Goal: Check status: Check status

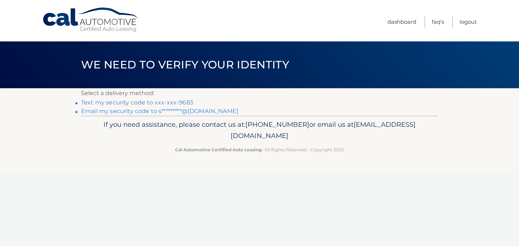
click at [128, 102] on link "Text my security code to xxx-xxx-9683" at bounding box center [137, 102] width 112 height 7
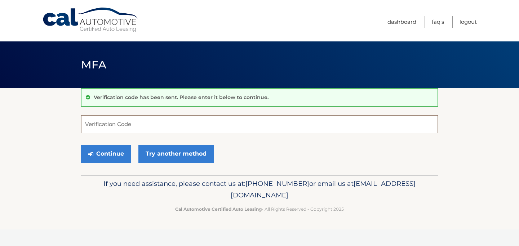
click at [129, 122] on input "Verification Code" at bounding box center [259, 124] width 357 height 18
click at [110, 124] on input "Verification Code" at bounding box center [259, 124] width 357 height 18
type input "452769"
click at [110, 152] on button "Continue" at bounding box center [106, 154] width 50 height 18
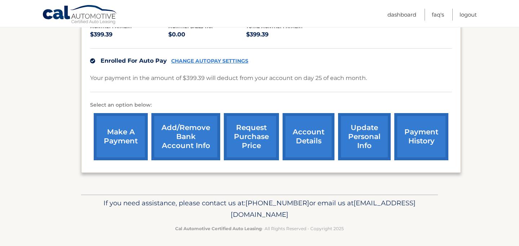
scroll to position [163, 0]
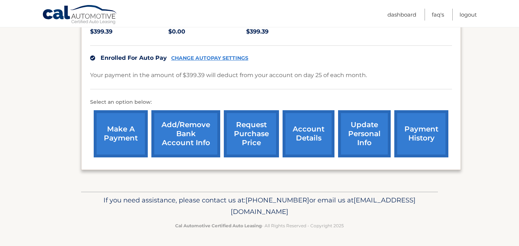
click at [302, 132] on link "account details" at bounding box center [308, 133] width 52 height 47
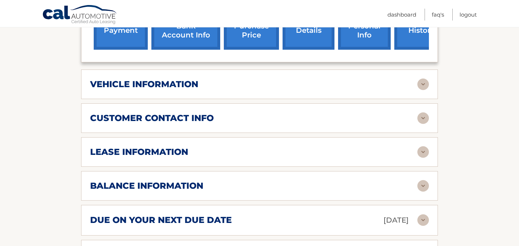
scroll to position [294, 0]
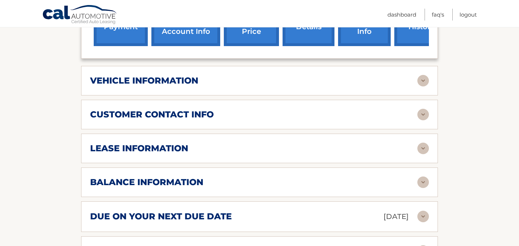
click at [421, 143] on img at bounding box center [423, 149] width 12 height 12
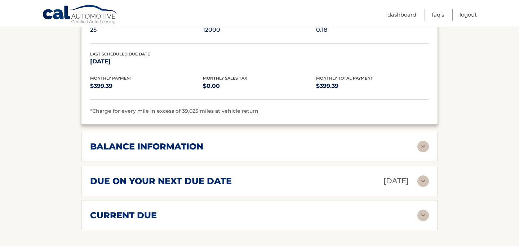
scroll to position [465, 0]
click at [424, 140] on img at bounding box center [423, 146] width 12 height 12
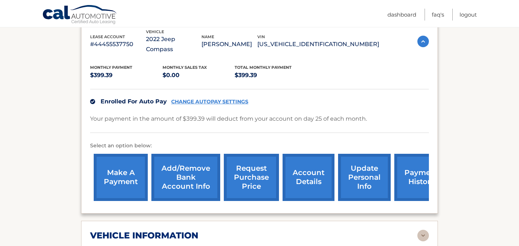
scroll to position [156, 0]
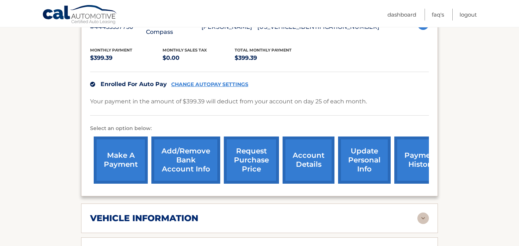
click at [249, 148] on link "request purchase price" at bounding box center [251, 160] width 55 height 47
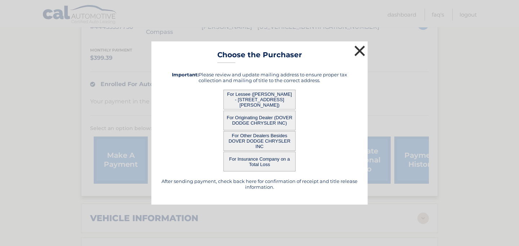
click at [357, 51] on button "×" at bounding box center [359, 51] width 14 height 14
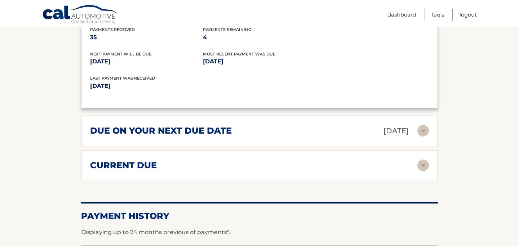
scroll to position [603, 0]
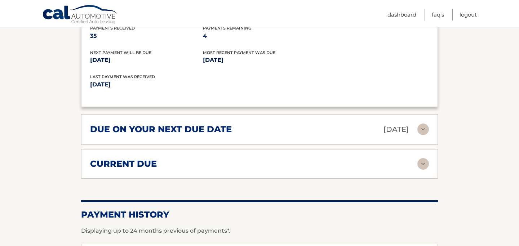
click at [421, 158] on img at bounding box center [423, 164] width 12 height 12
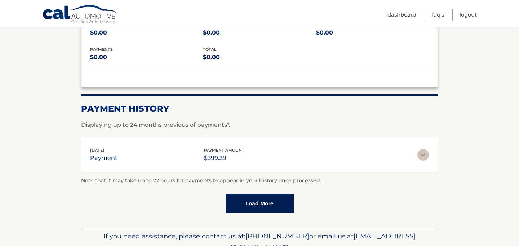
scroll to position [766, 0]
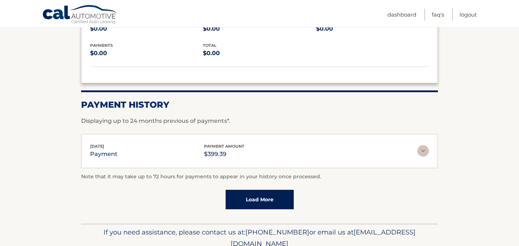
click at [276, 190] on link "Load More" at bounding box center [260, 199] width 68 height 19
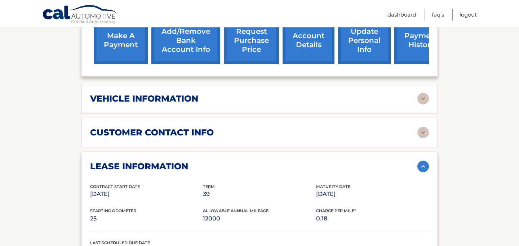
scroll to position [277, 0]
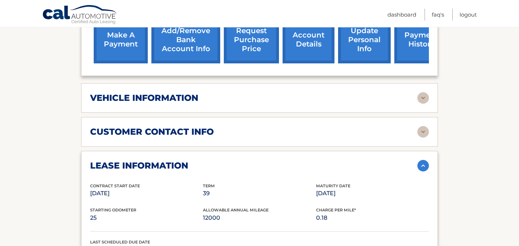
click at [423, 92] on img at bounding box center [423, 98] width 12 height 12
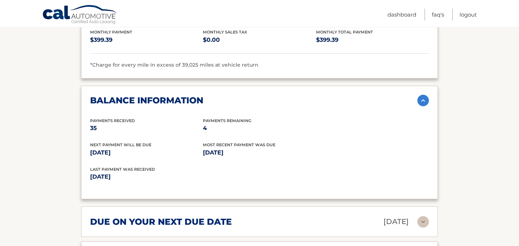
scroll to position [733, 0]
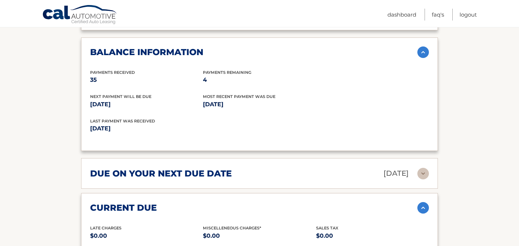
click at [420, 168] on img at bounding box center [423, 174] width 12 height 12
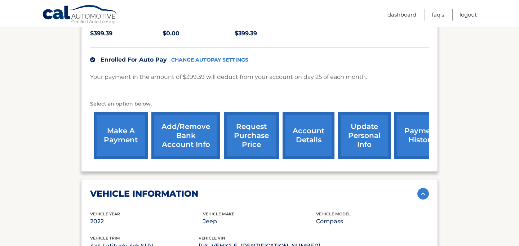
scroll to position [180, 0]
